Goal: Check status: Check status

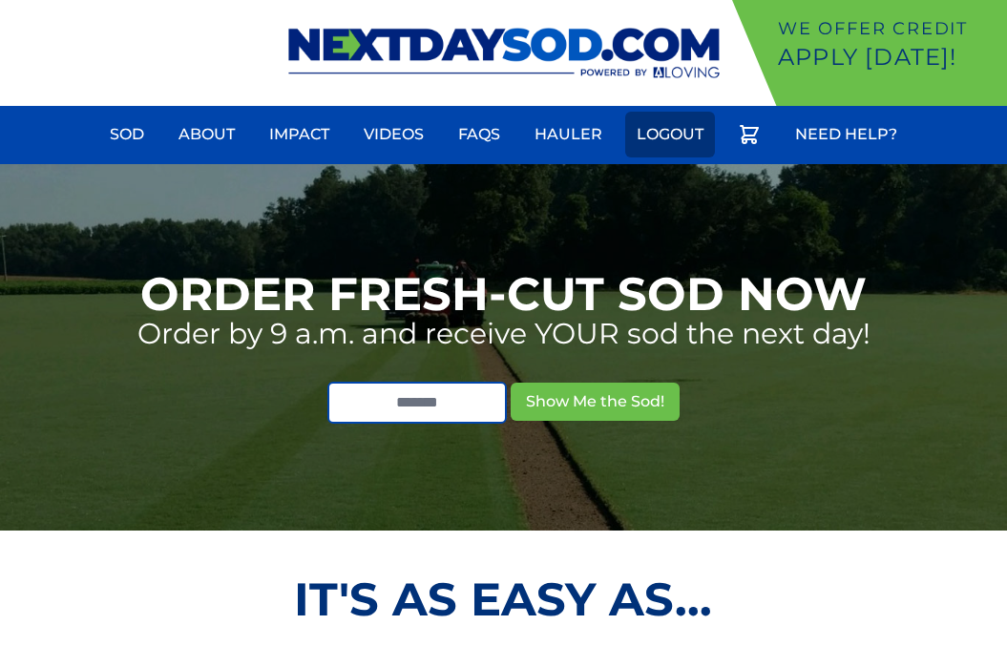
click at [654, 134] on link "Logout" at bounding box center [670, 135] width 90 height 46
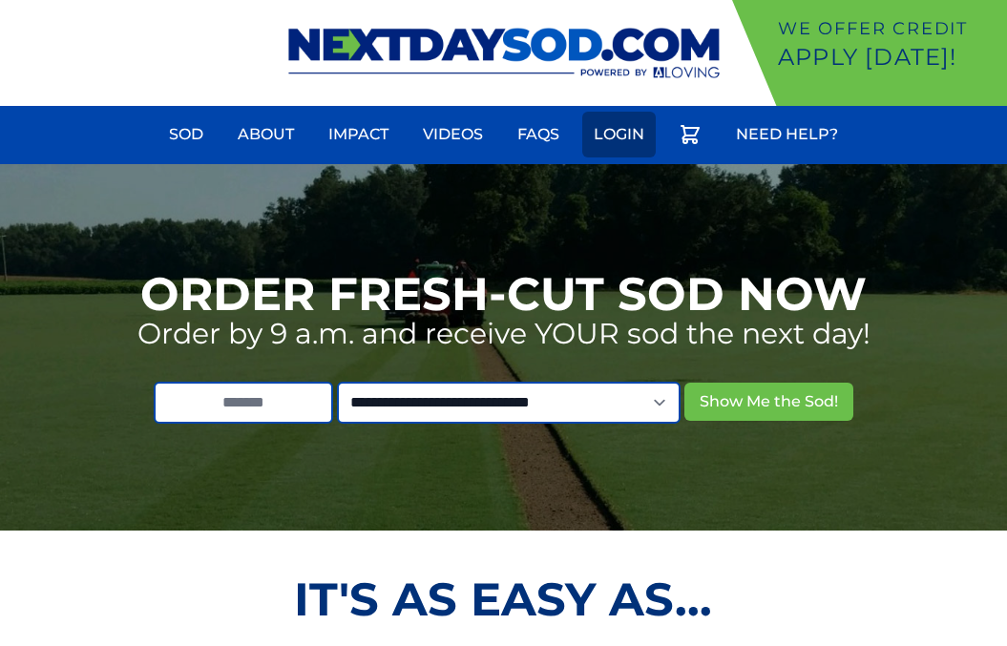
click at [632, 125] on link "Login" at bounding box center [620, 135] width 74 height 46
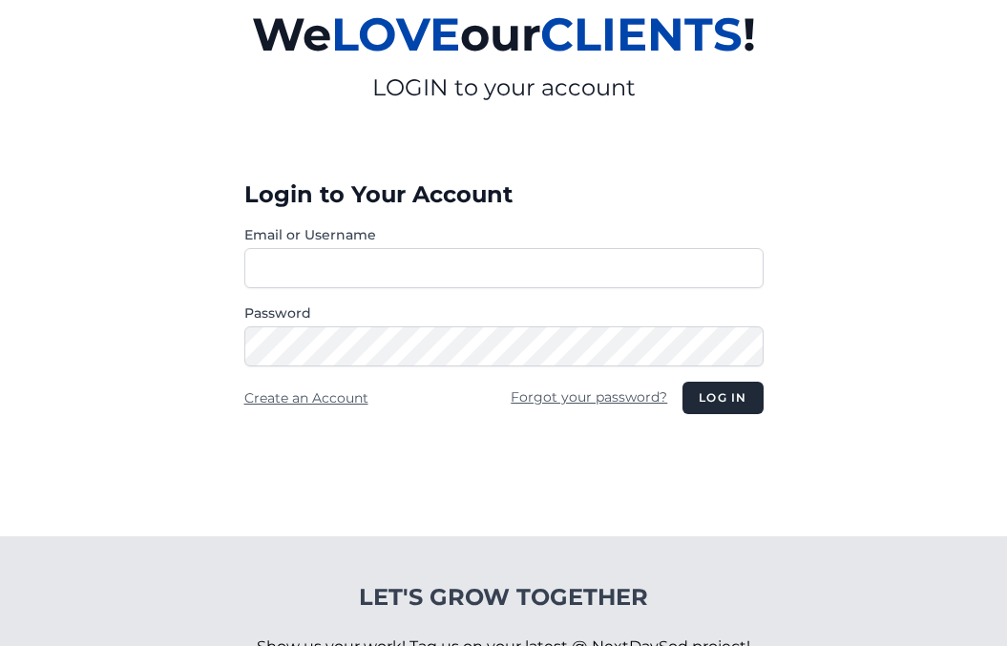
scroll to position [191, 0]
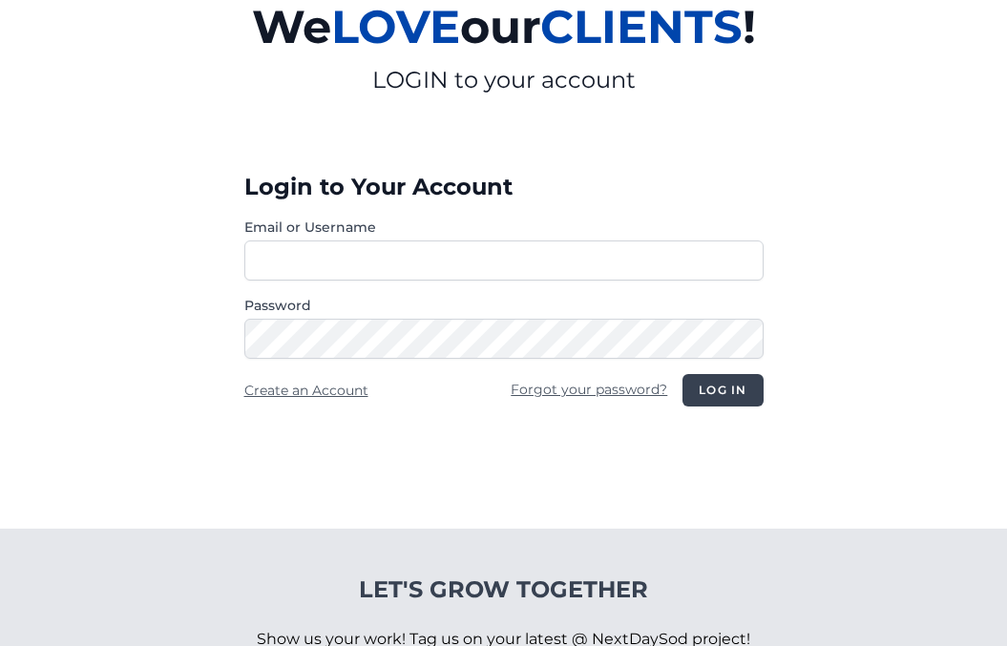
type input "**********"
click at [719, 391] on button "Log in" at bounding box center [723, 390] width 80 height 32
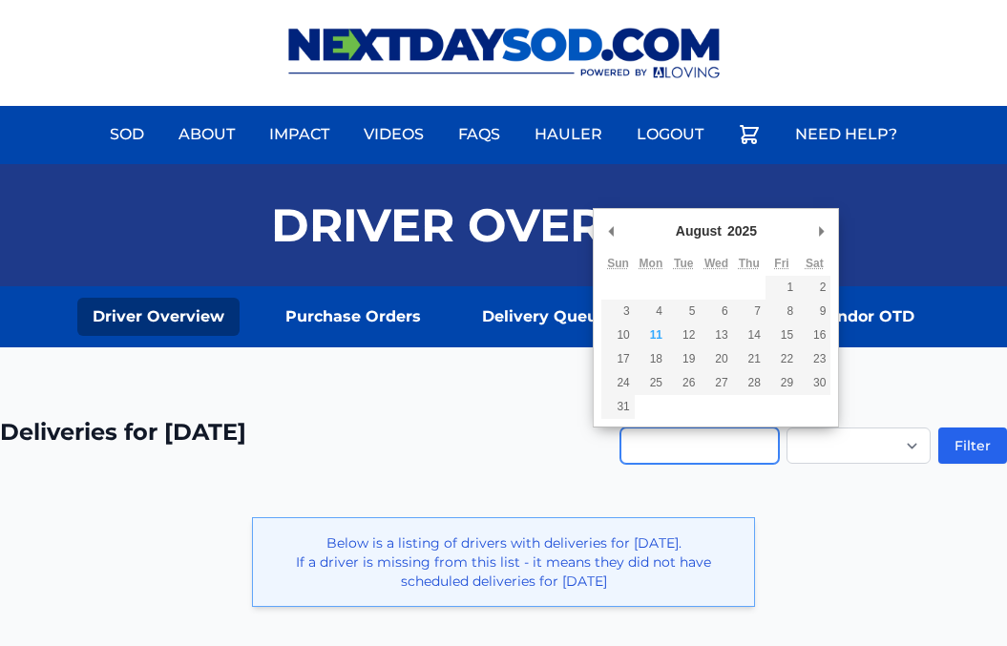
click at [625, 440] on input "Use the arrow keys to pick a date" at bounding box center [700, 446] width 159 height 36
type input "**********"
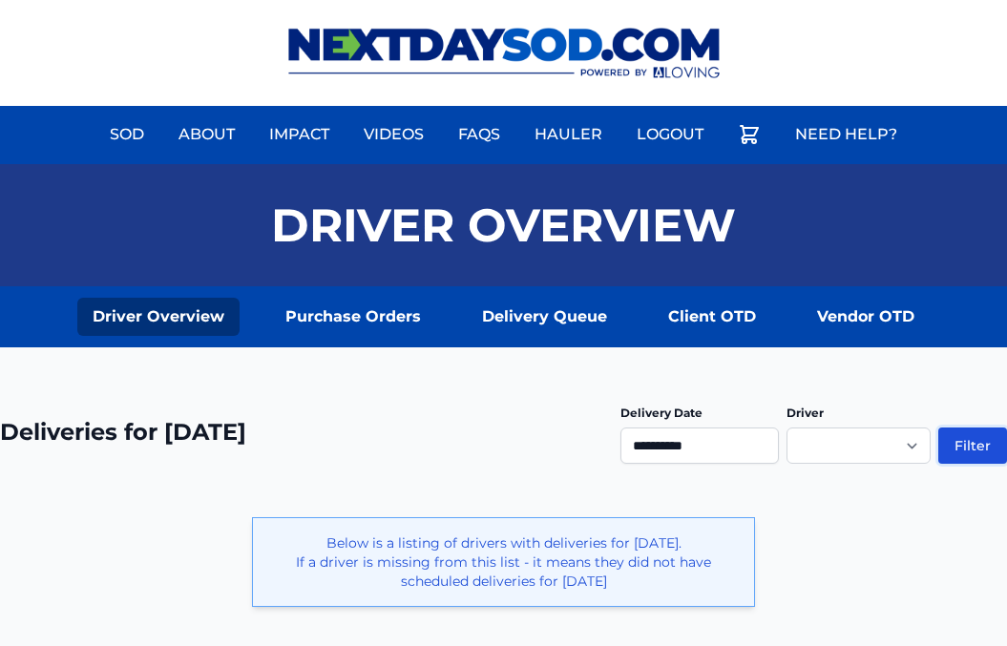
click at [971, 447] on button "Filter" at bounding box center [973, 446] width 69 height 36
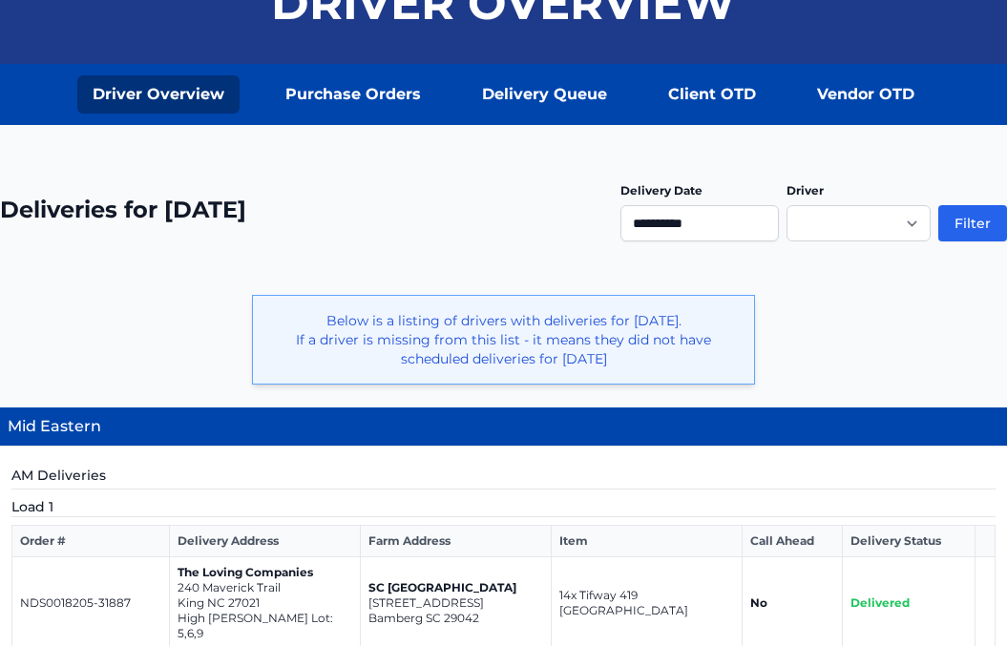
scroll to position [206, 0]
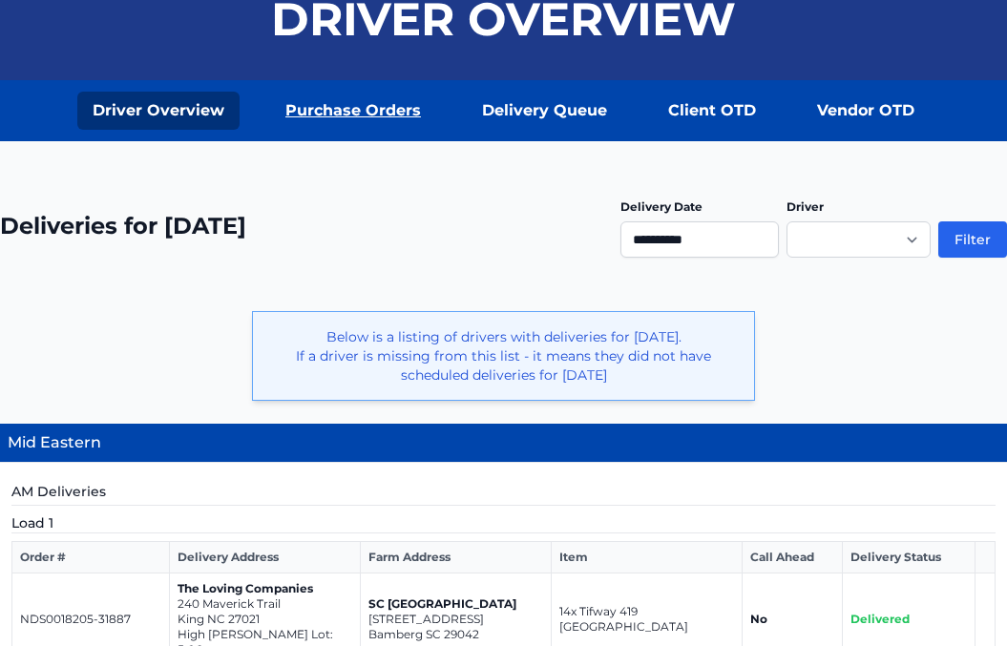
click at [363, 111] on link "Purchase Orders" at bounding box center [353, 111] width 166 height 38
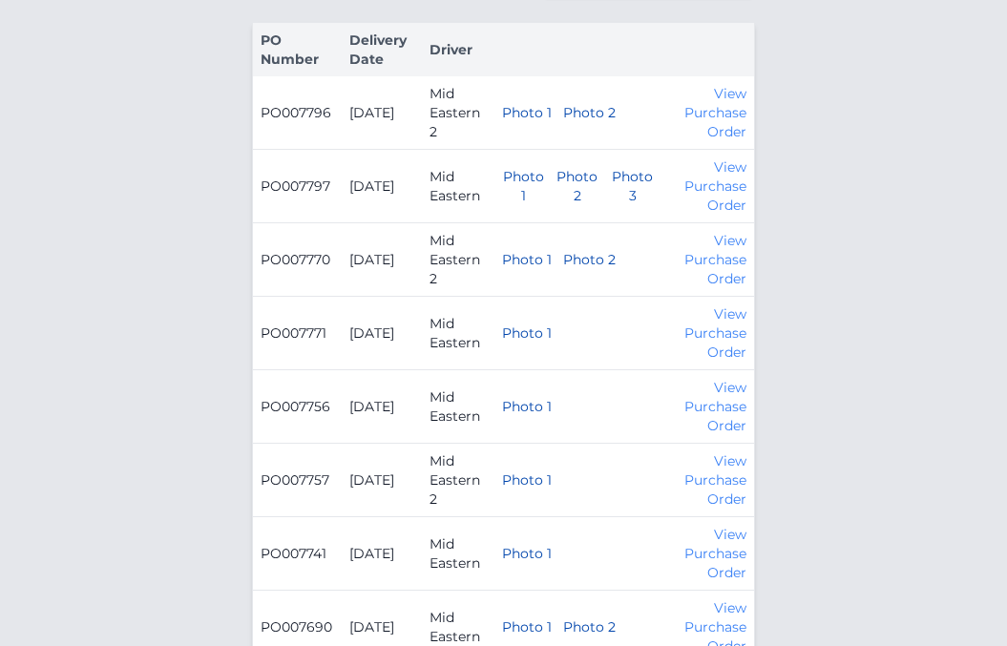
scroll to position [382, 0]
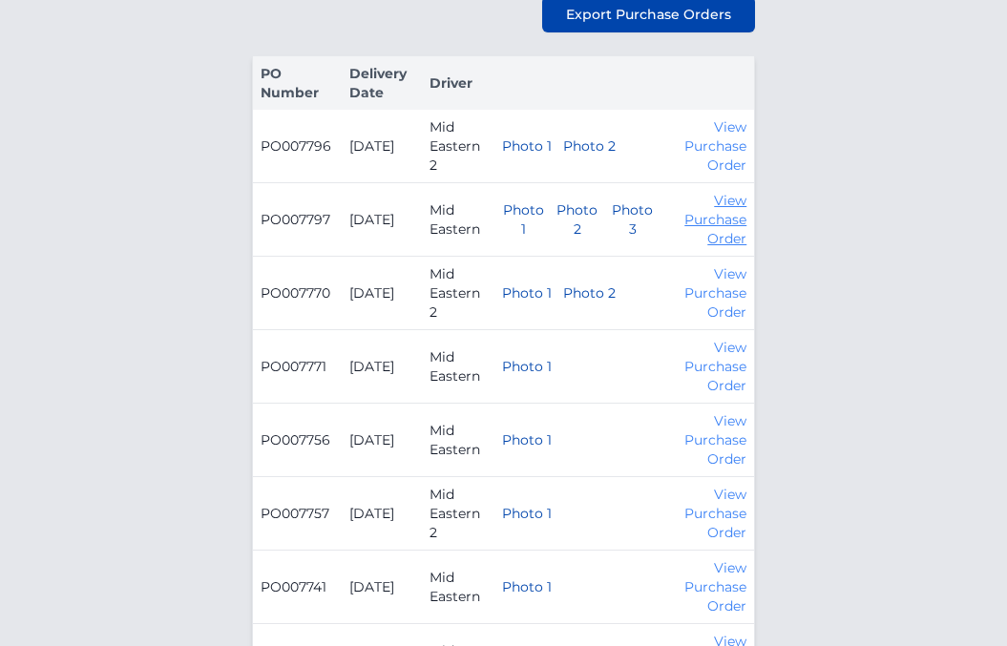
click at [726, 213] on link "View Purchase Order" at bounding box center [716, 219] width 62 height 55
